Goal: Navigation & Orientation: Find specific page/section

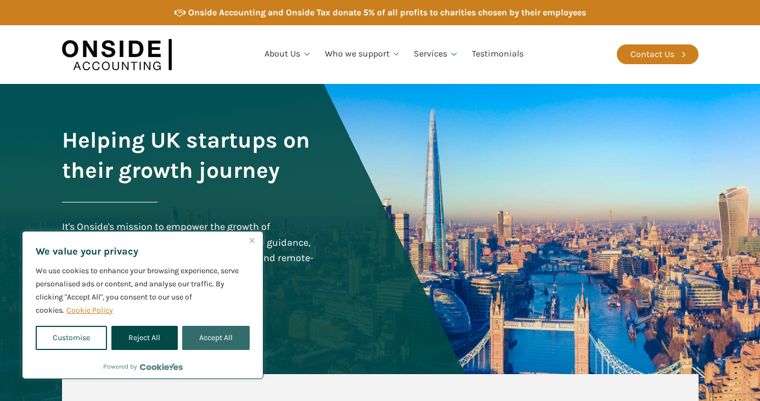
click at [212, 337] on button "Accept All" at bounding box center [215, 338] width 67 height 24
checkbox input "true"
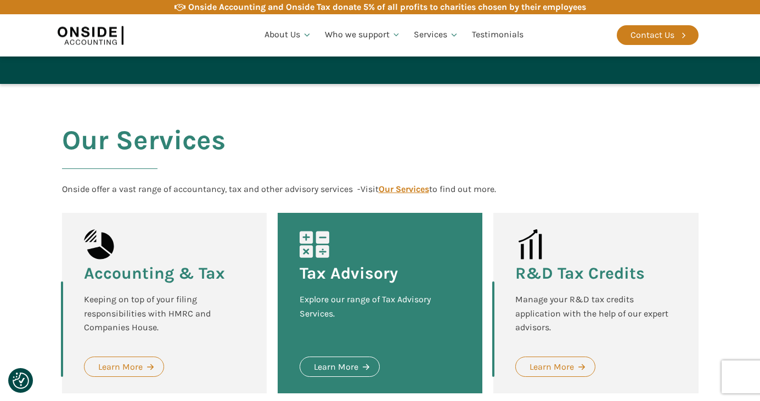
scroll to position [2200, 0]
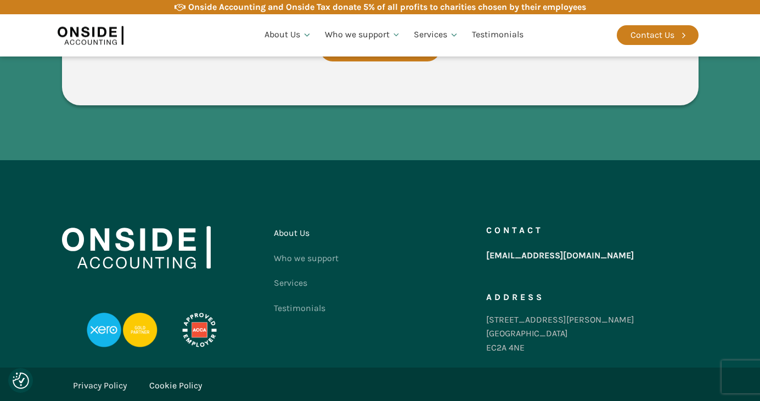
click at [295, 221] on link "About Us" at bounding box center [306, 233] width 65 height 25
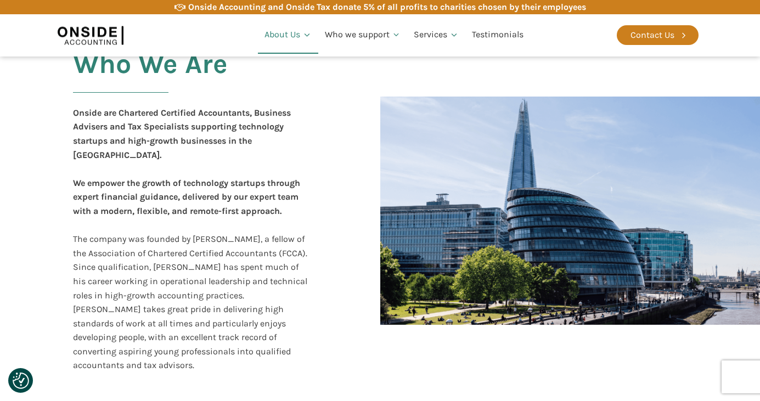
scroll to position [224, 0]
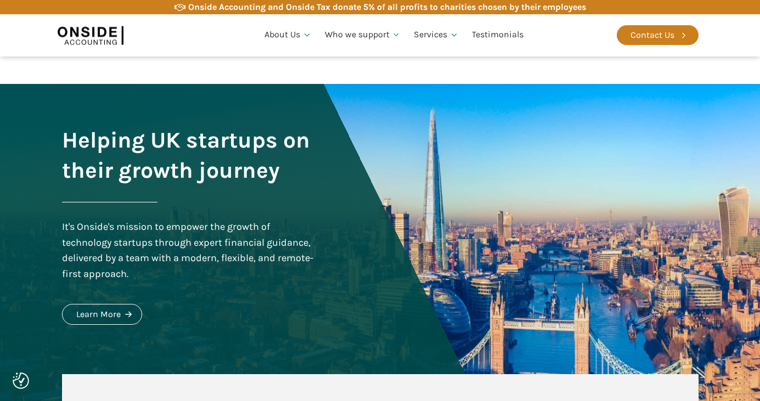
scroll to position [2200, 0]
